Goal: Check status: Check status

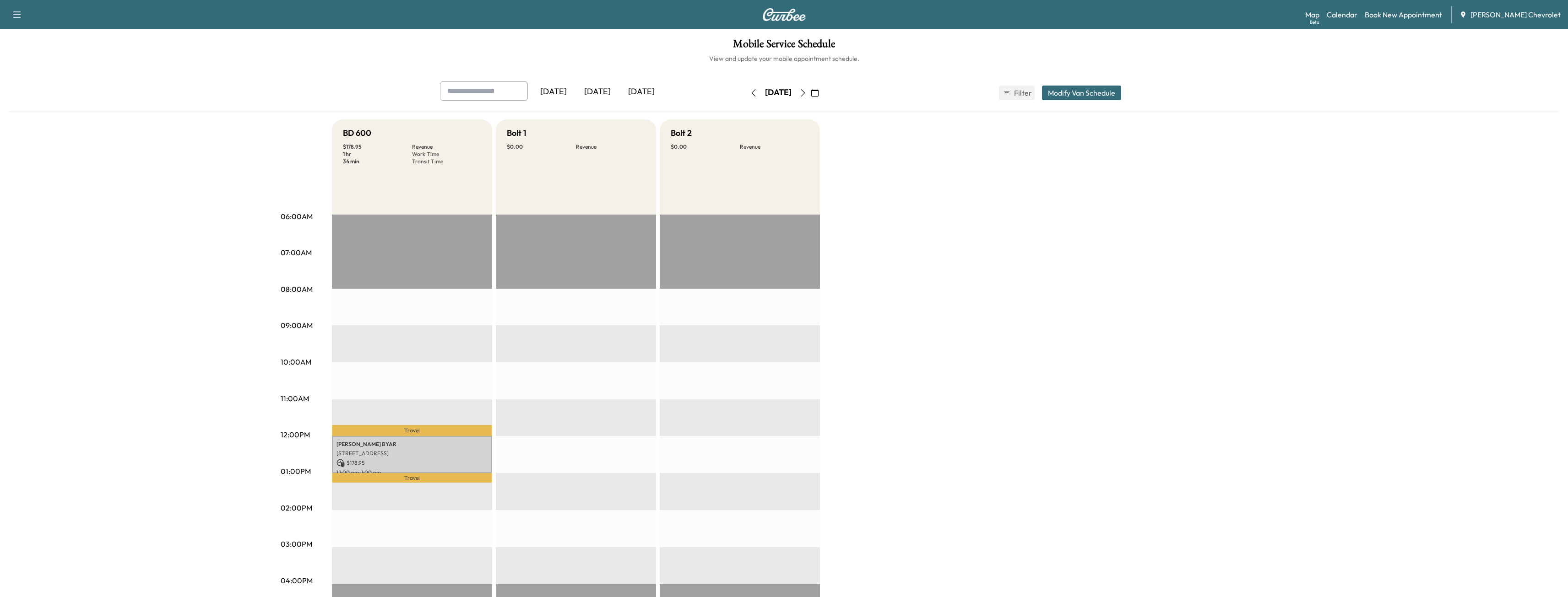
drag, startPoint x: 721, startPoint y: 81, endPoint x: 726, endPoint y: 85, distance: 6.4
click at [746, 85] on div "[DATE] August 2025 S M T W T F S 27 28 29 30 31 1 2 3 4 5 6 7 8 9 10 11 12 13 1…" at bounding box center [784, 93] width 77 height 29
click at [746, 86] on button "button" at bounding box center [753, 93] width 15 height 15
click at [811, 97] on button "button" at bounding box center [803, 93] width 15 height 15
click at [429, 442] on p "[PERSON_NAME]" at bounding box center [411, 444] width 151 height 7
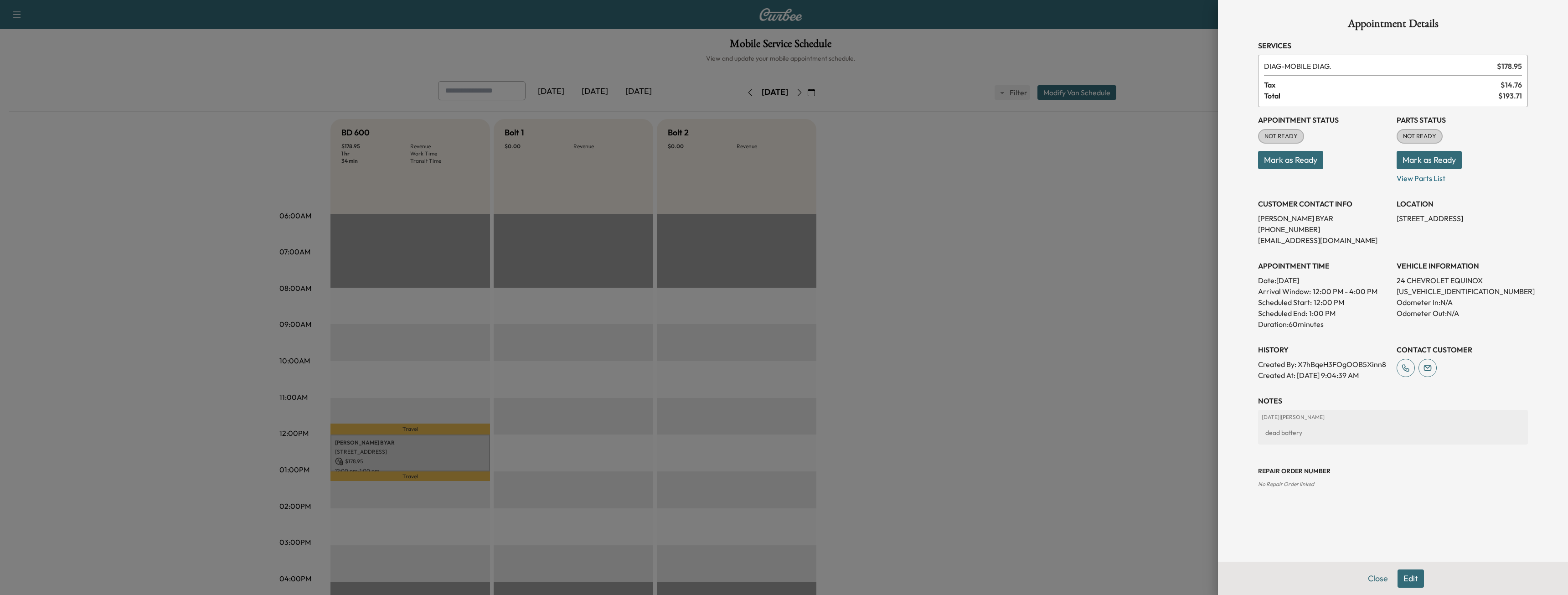
click at [1052, 279] on div at bounding box center [784, 297] width 1568 height 595
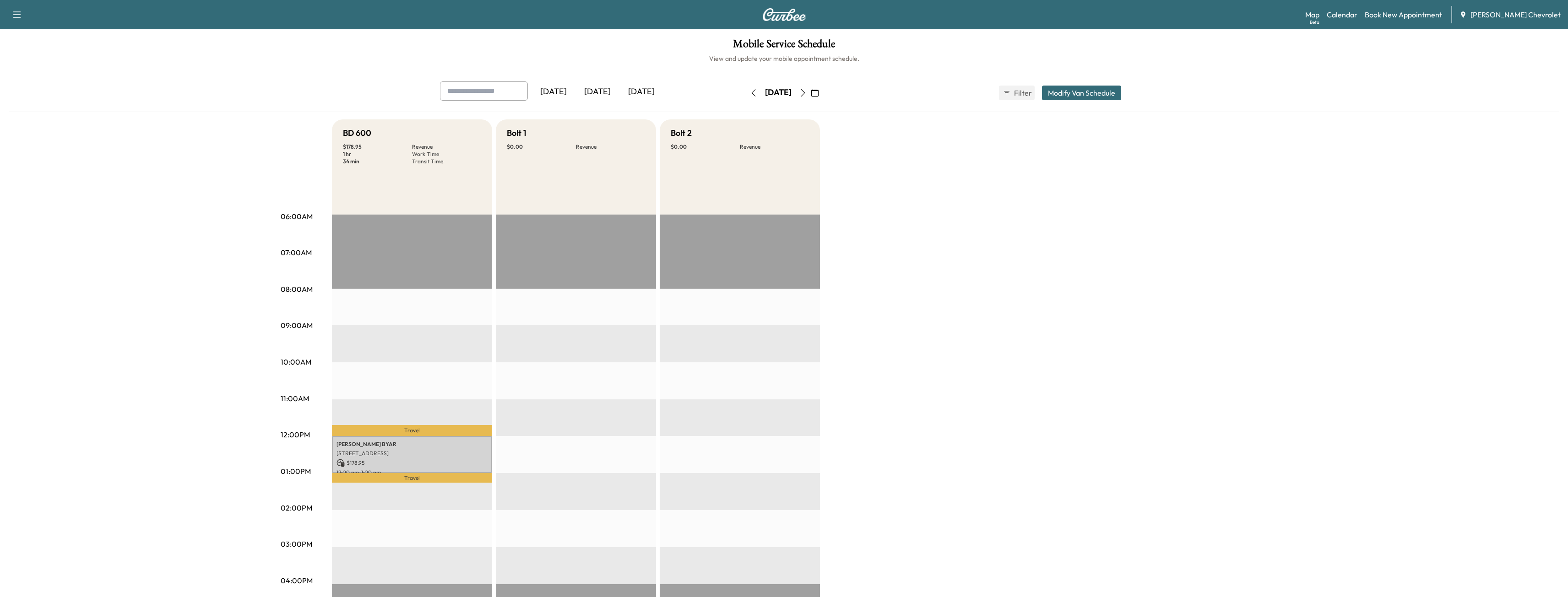
click at [811, 91] on button "button" at bounding box center [803, 93] width 15 height 15
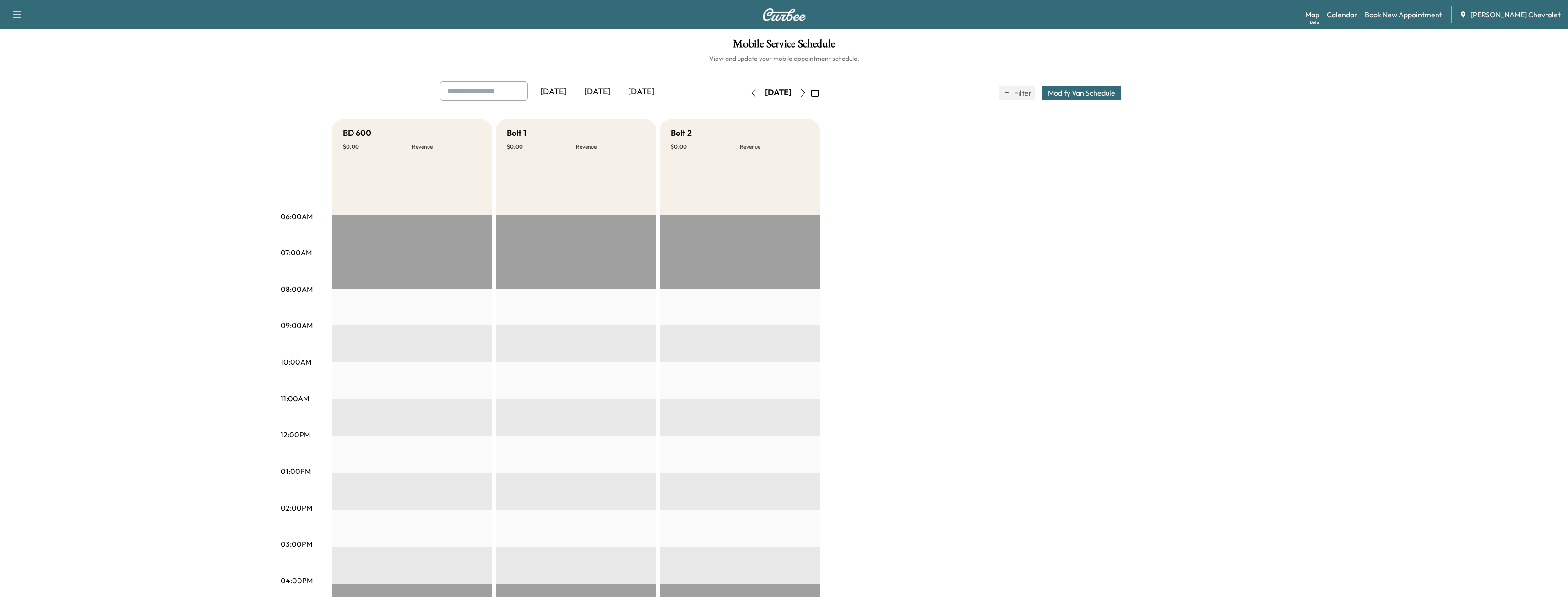
click at [806, 94] on icon "button" at bounding box center [803, 93] width 7 height 7
click at [746, 98] on button "button" at bounding box center [753, 93] width 15 height 15
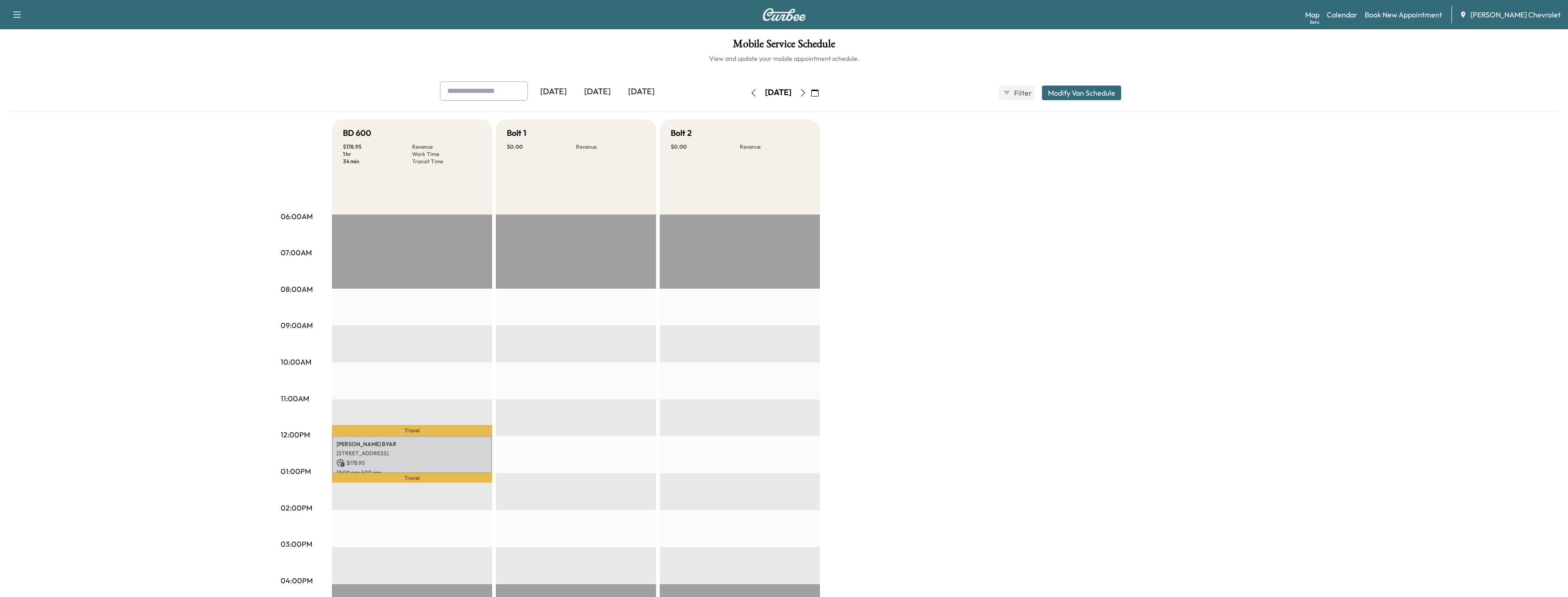
click at [746, 98] on div "[DATE]" at bounding box center [778, 93] width 65 height 15
click at [746, 93] on button "button" at bounding box center [753, 93] width 15 height 15
click at [750, 93] on icon "button" at bounding box center [754, 93] width 7 height 7
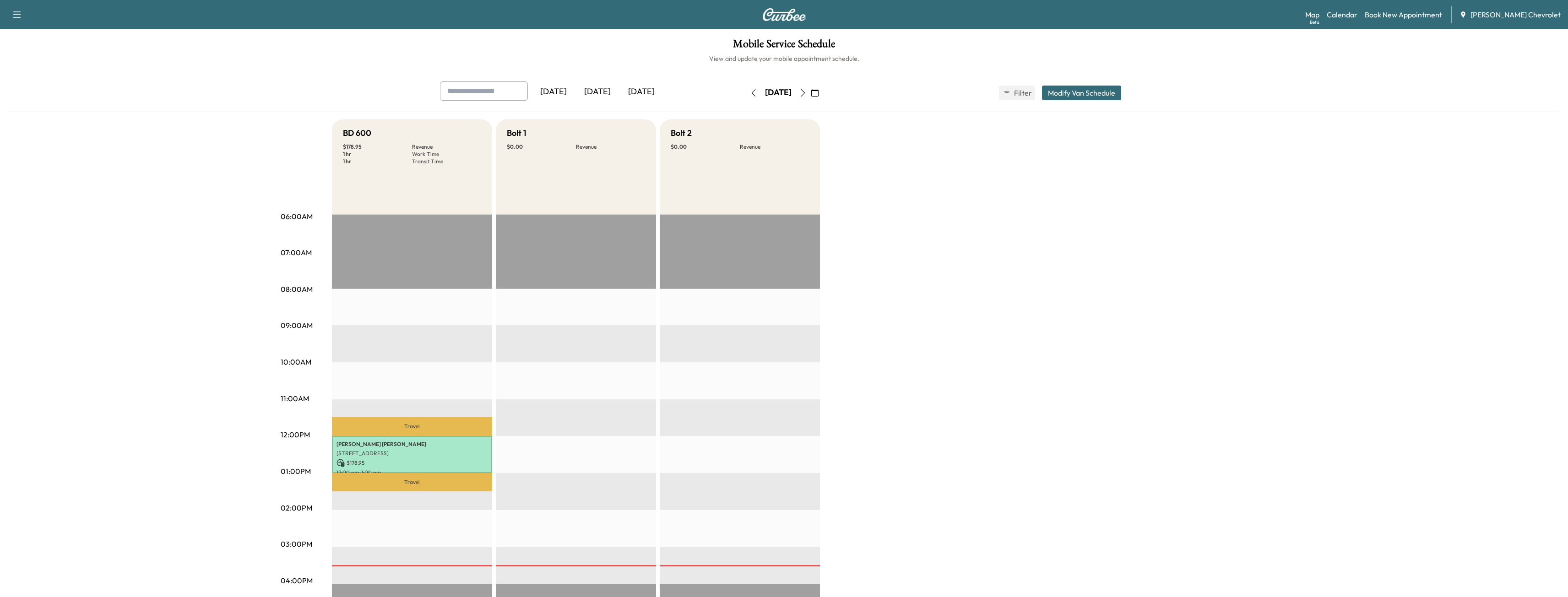
click at [804, 90] on icon "button" at bounding box center [803, 93] width 4 height 7
click at [806, 90] on icon "button" at bounding box center [803, 93] width 7 height 7
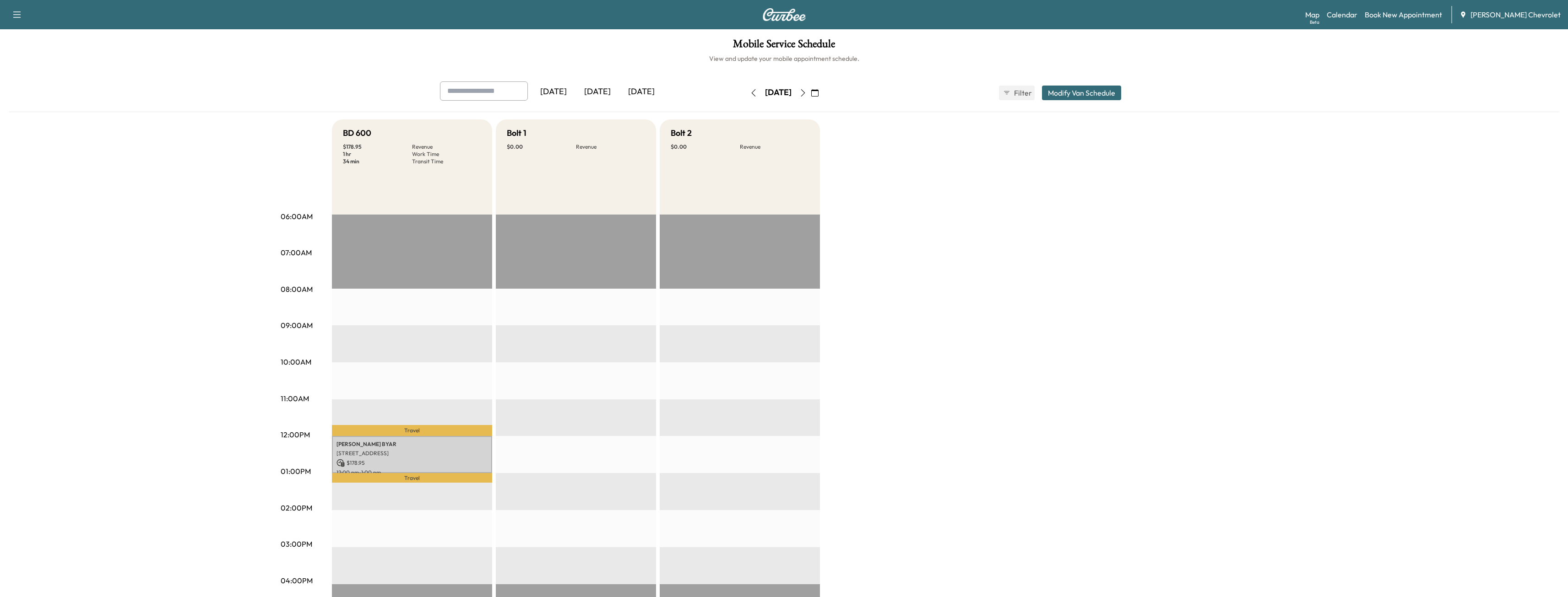
click at [811, 98] on div "[DATE]" at bounding box center [778, 93] width 65 height 15
click at [806, 96] on icon "button" at bounding box center [803, 93] width 7 height 7
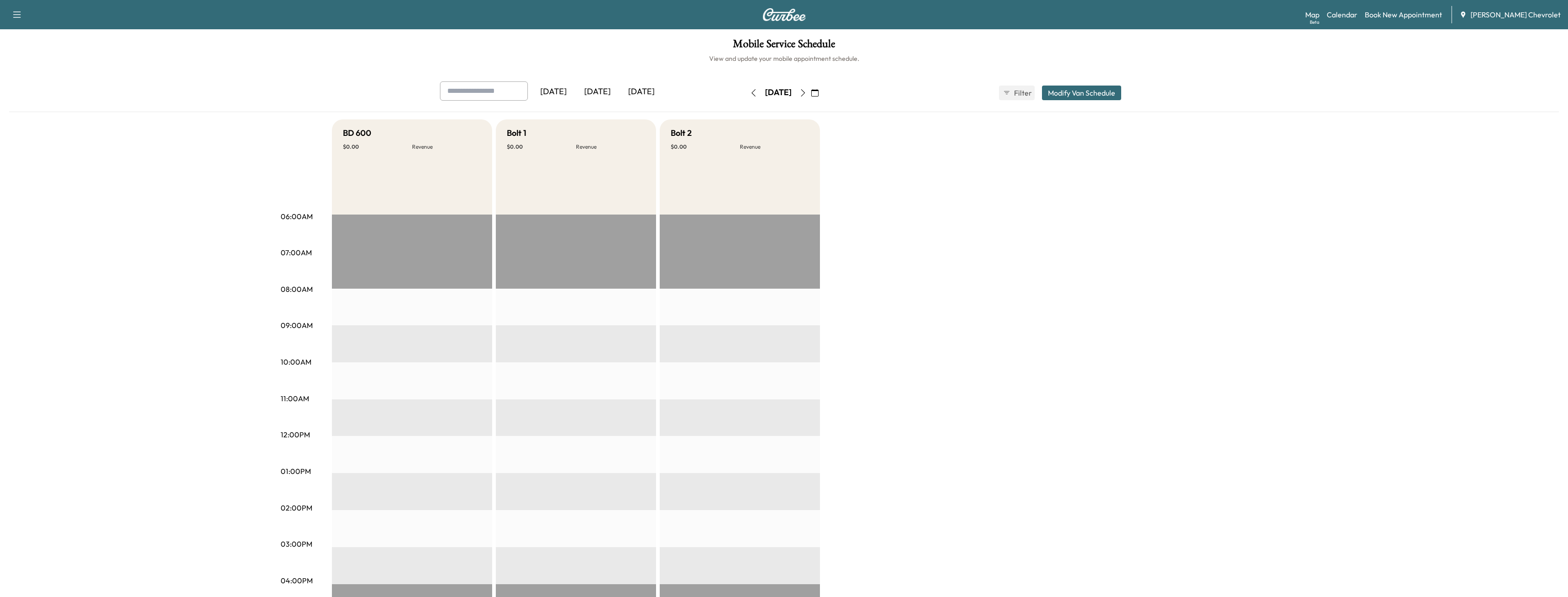
click at [806, 96] on icon "button" at bounding box center [803, 93] width 7 height 7
